Goal: Check status

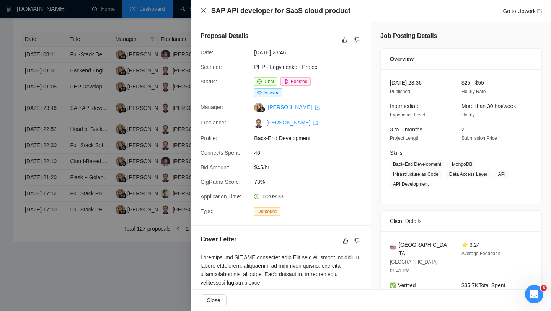
click at [202, 11] on icon "close" at bounding box center [203, 11] width 6 height 6
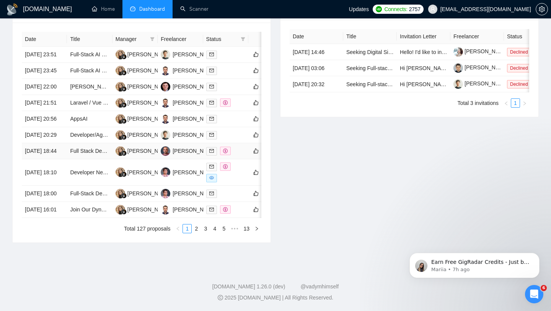
scroll to position [345, 0]
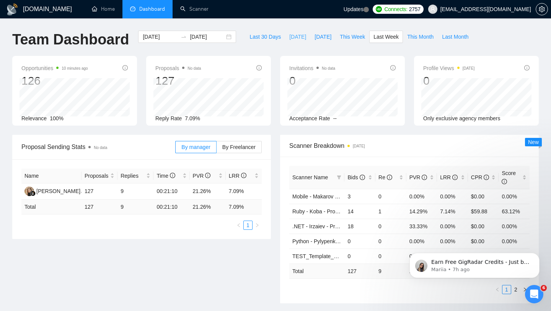
click at [289, 38] on span "[DATE]" at bounding box center [297, 37] width 17 height 8
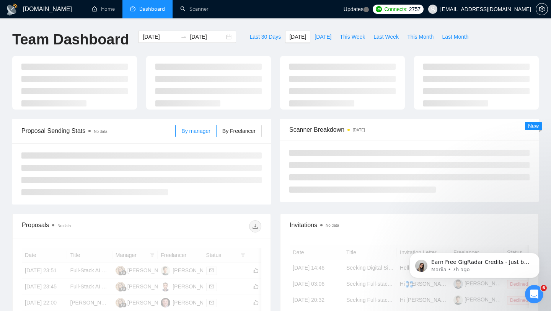
type input "2025-08-11"
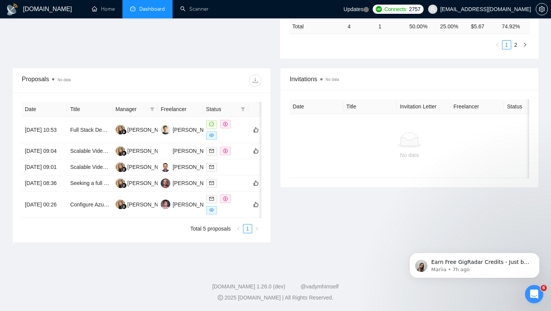
scroll to position [266, 0]
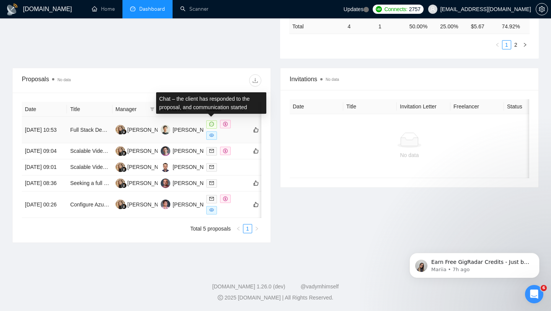
click at [211, 120] on span at bounding box center [211, 124] width 11 height 8
